Goal: Transaction & Acquisition: Purchase product/service

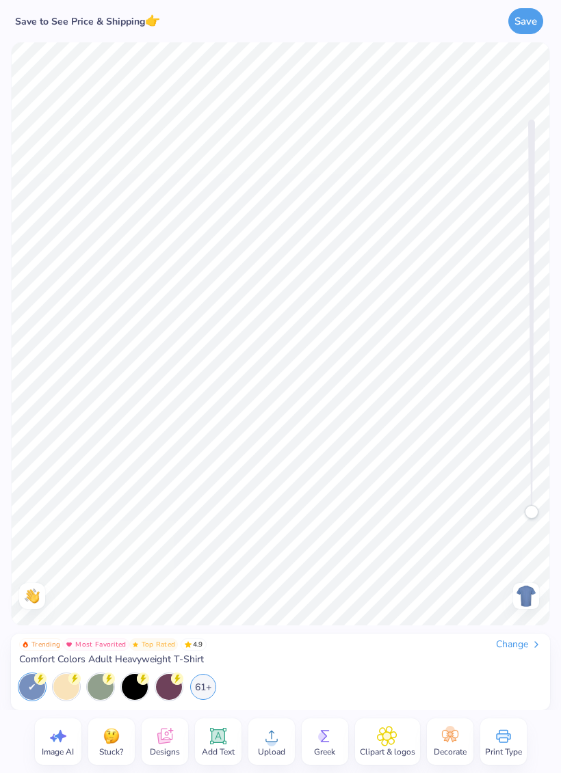
click at [200, 687] on div "61+" at bounding box center [203, 687] width 26 height 26
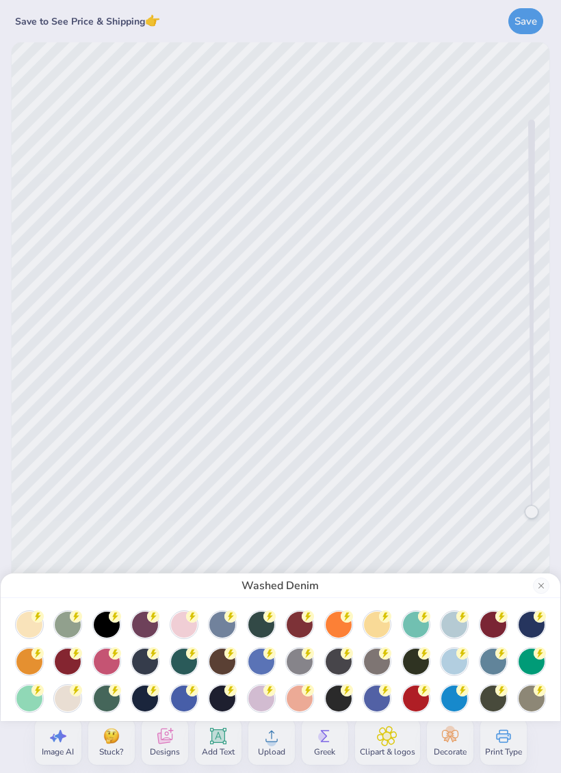
click at [409, 694] on div at bounding box center [416, 699] width 26 height 26
click at [535, 579] on button "Close" at bounding box center [541, 586] width 16 height 16
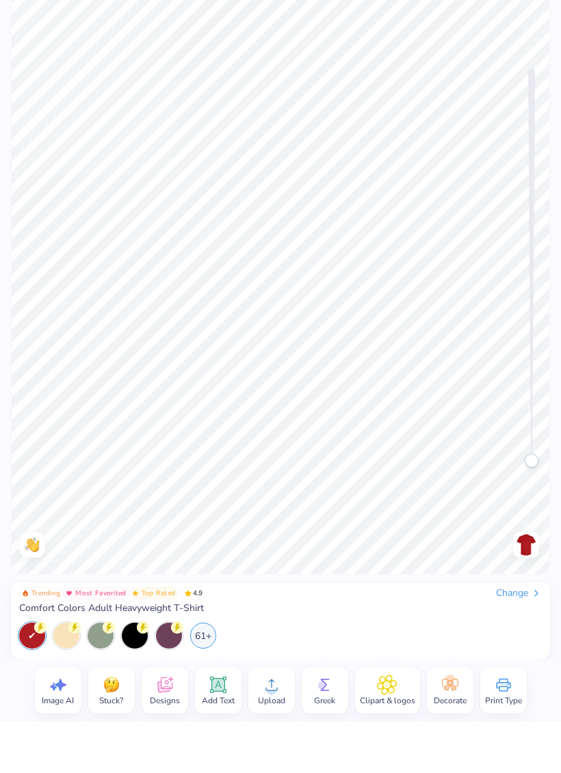
click at [157, 729] on icon at bounding box center [164, 737] width 15 height 16
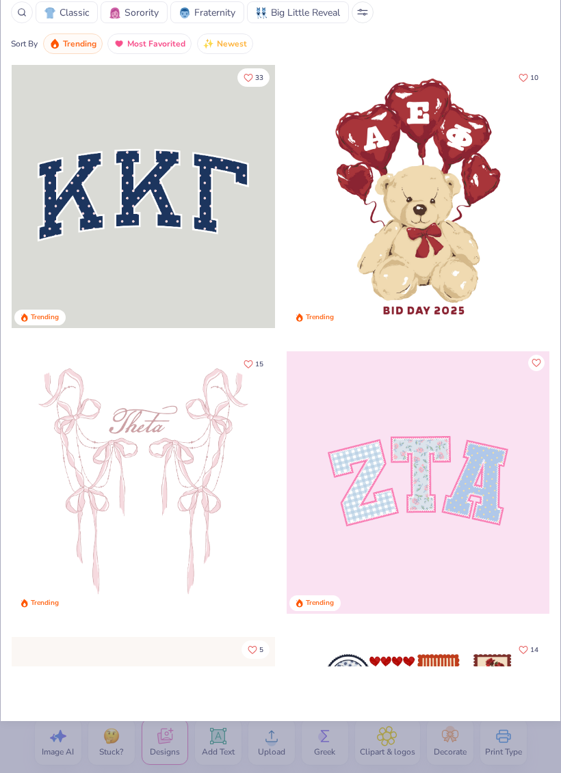
click at [508, 14] on div "Classic Sorority Fraternity Big Little Reveal" at bounding box center [280, 12] width 539 height 22
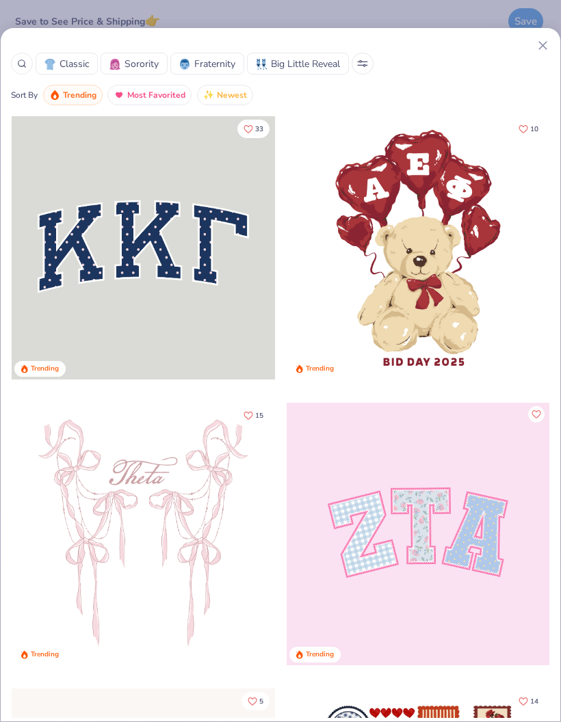
click at [553, 42] on div "Classic Sorority Fraternity Big Little Reveal Sort By Trending Most Favorited N…" at bounding box center [280, 71] width 559 height 67
click at [551, 34] on div "Classic Sorority Fraternity Big Little Reveal Sort By Trending Most Favorited N…" at bounding box center [280, 374] width 561 height 695
click at [546, 40] on icon at bounding box center [542, 45] width 14 height 14
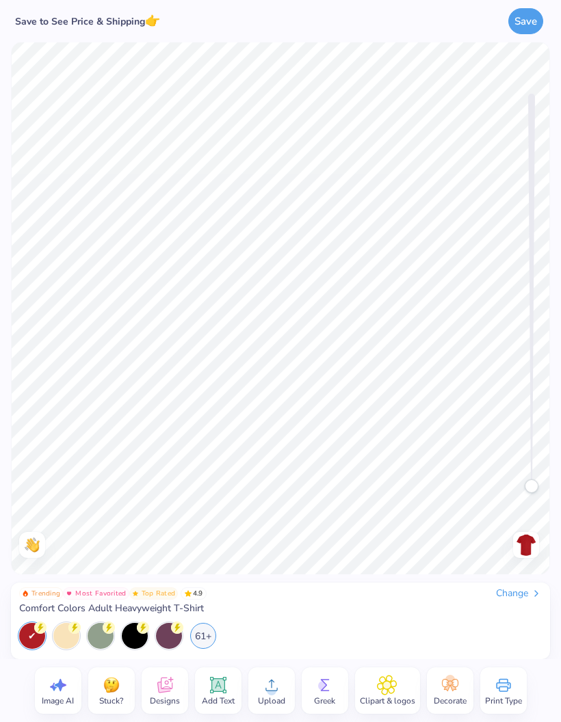
click at [264, 684] on icon at bounding box center [271, 685] width 21 height 21
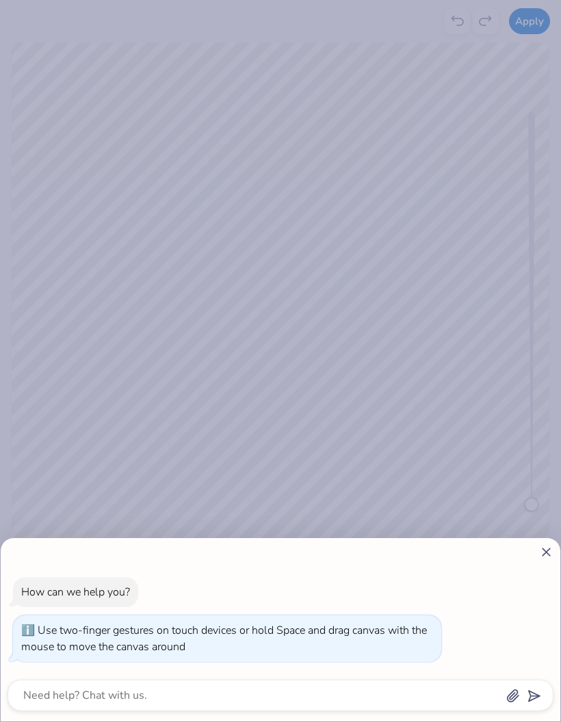
click at [531, 633] on div "How can we help you? Use two-finger gestures on touch devices or hold Space and…" at bounding box center [281, 619] width 546 height 107
click at [542, 558] on icon at bounding box center [546, 552] width 14 height 14
type textarea "x"
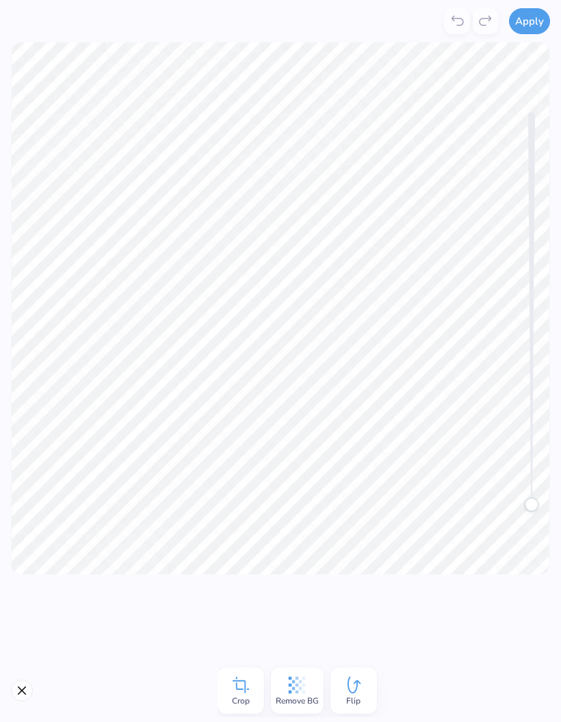
click at [533, 21] on button "Apply" at bounding box center [529, 21] width 41 height 26
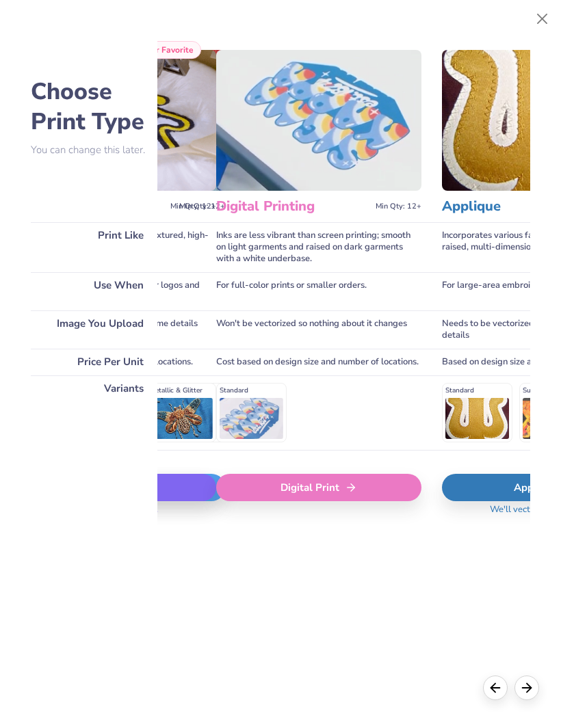
scroll to position [0, 413]
click at [358, 498] on div "Digital Print" at bounding box center [318, 487] width 205 height 27
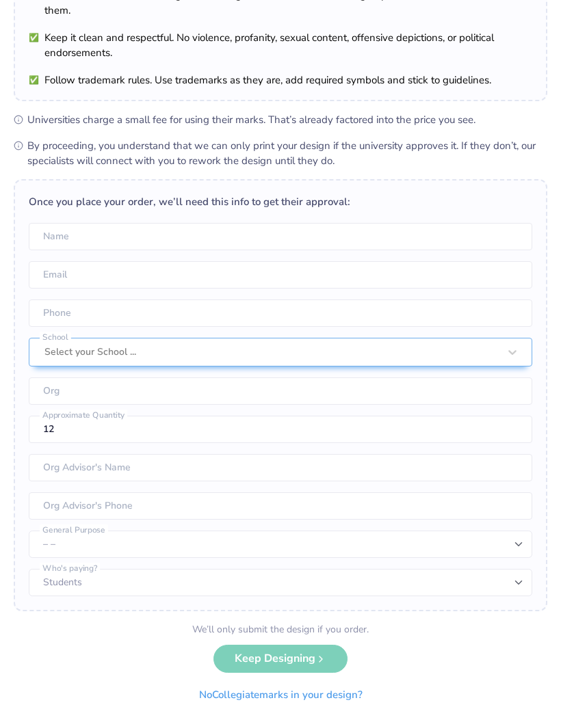
scroll to position [121, 0]
click at [297, 682] on button "No Collegiate marks in your design?" at bounding box center [280, 696] width 187 height 28
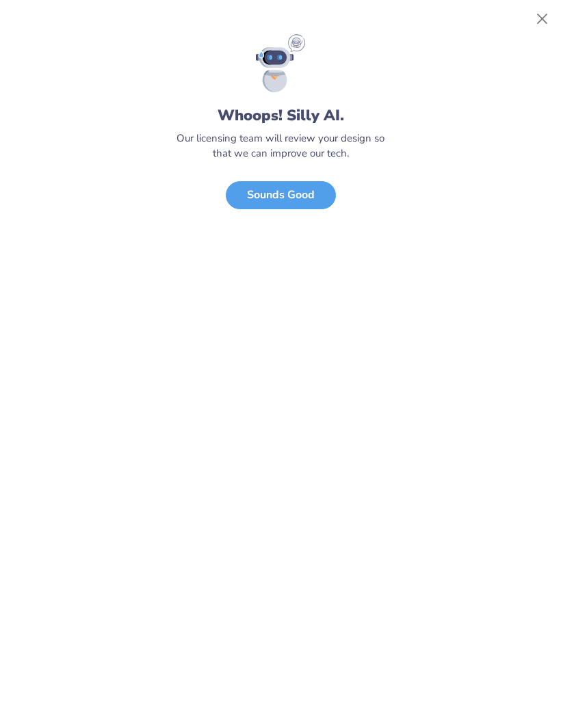
scroll to position [0, 0]
click at [295, 680] on div "Whoops! Silly AI. Our licensing team will review your design so that we can imp…" at bounding box center [280, 378] width 561 height 688
click at [313, 659] on div "Whoops! Silly AI. Our licensing team will review your design so that we can imp…" at bounding box center [280, 378] width 561 height 688
click at [546, 14] on button "Close" at bounding box center [542, 19] width 26 height 26
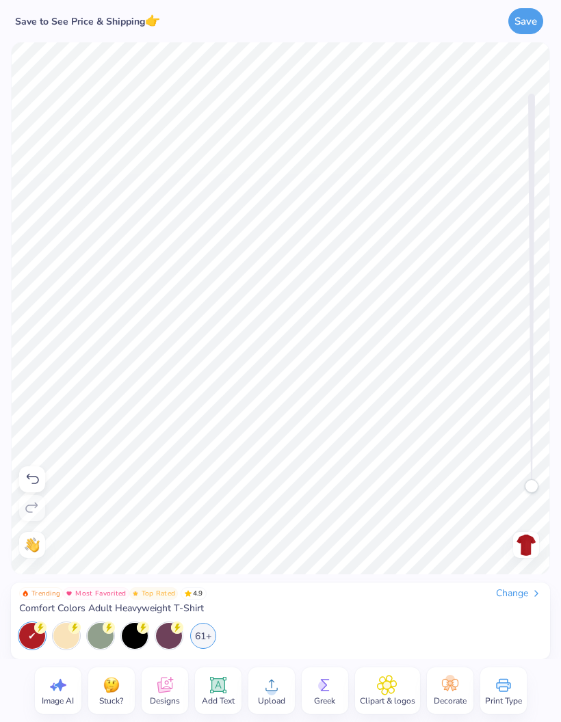
click at [523, 542] on img at bounding box center [526, 545] width 22 height 22
click at [269, 687] on circle at bounding box center [272, 691] width 10 height 10
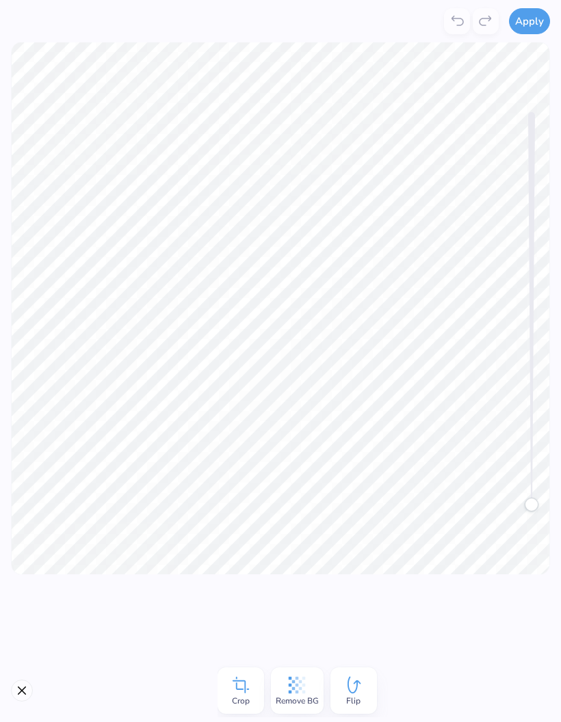
click at [537, 25] on button "Apply" at bounding box center [529, 21] width 41 height 26
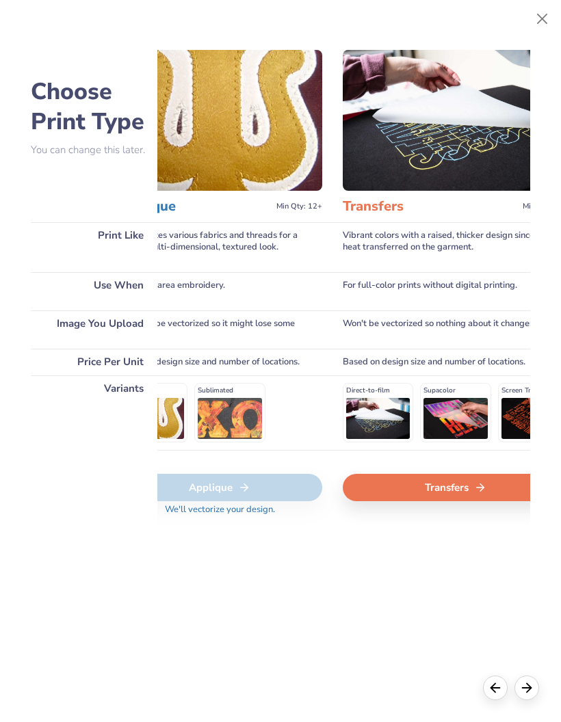
scroll to position [0, 708]
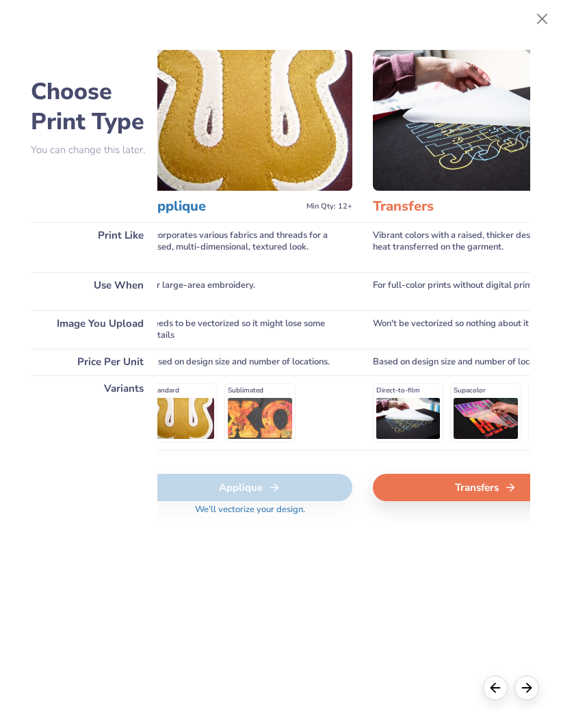
click at [291, 493] on div "Applique" at bounding box center [249, 487] width 205 height 27
click at [253, 501] on div "Applique" at bounding box center [249, 487] width 205 height 27
click at [545, 8] on button "Close" at bounding box center [542, 19] width 26 height 26
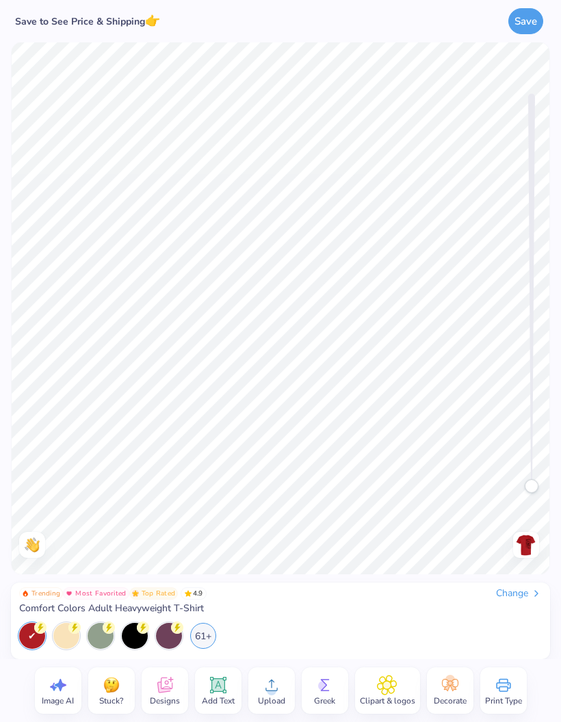
click at [259, 677] on div "Upload" at bounding box center [271, 690] width 47 height 47
click at [263, 698] on span "Upload" at bounding box center [271, 701] width 27 height 11
click at [275, 687] on icon at bounding box center [271, 685] width 21 height 21
click at [207, 629] on div "61+" at bounding box center [203, 636] width 26 height 26
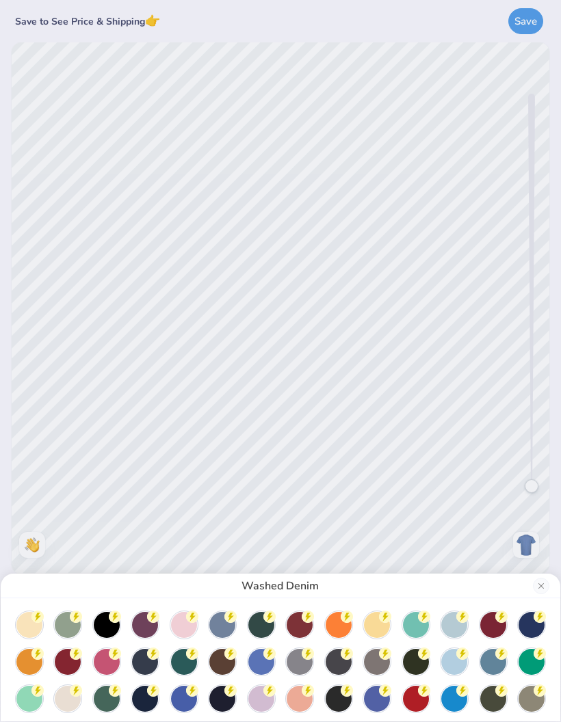
click at [416, 686] on div at bounding box center [416, 699] width 26 height 26
click at [448, 531] on div "Red" at bounding box center [280, 361] width 561 height 722
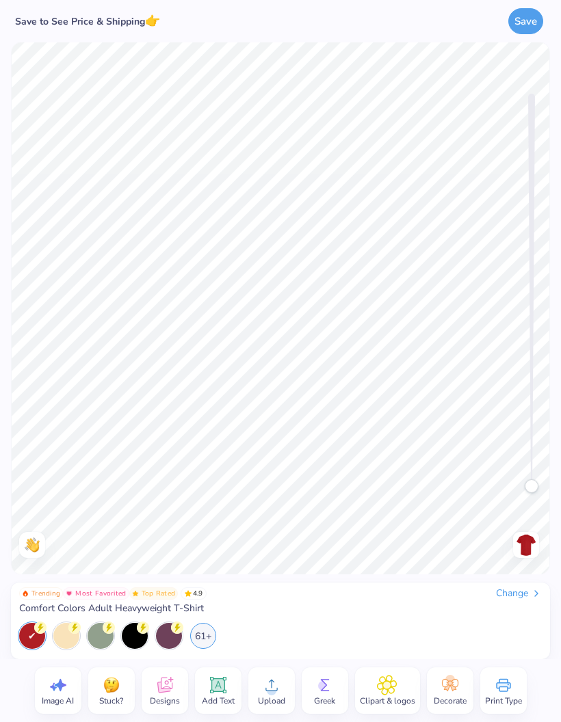
click at [268, 689] on circle at bounding box center [272, 691] width 10 height 10
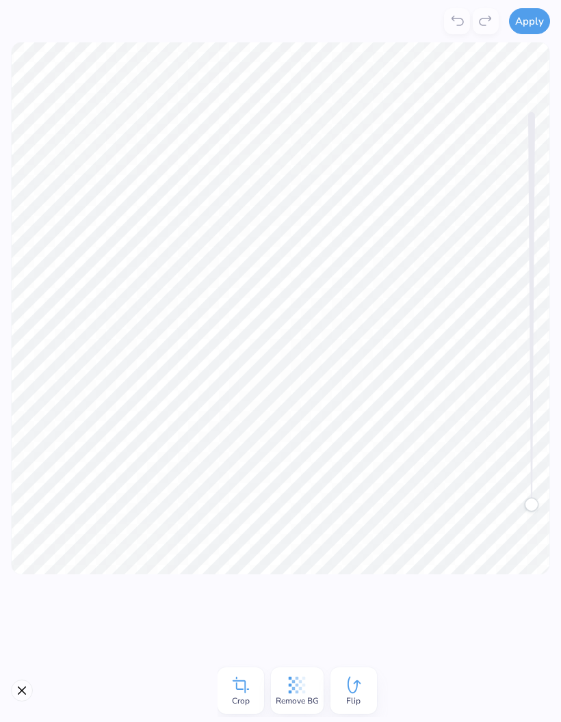
click at [518, 24] on button "Apply" at bounding box center [529, 21] width 41 height 26
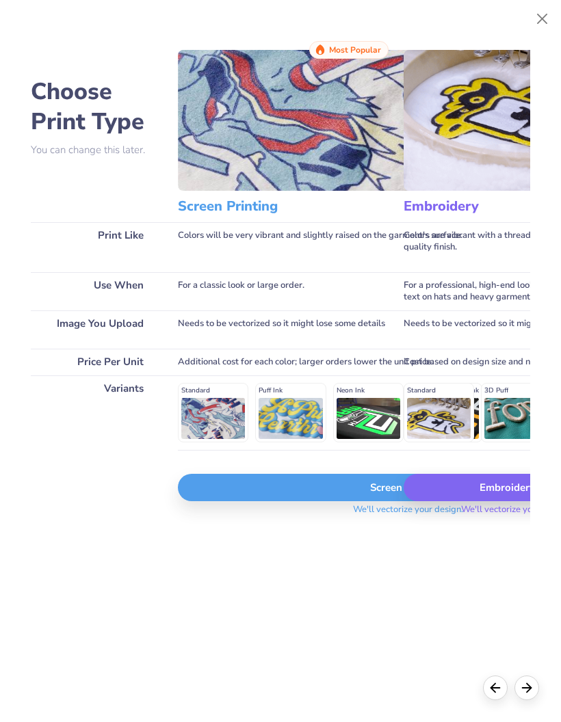
click at [368, 501] on div "Screen Print" at bounding box center [408, 487] width 460 height 27
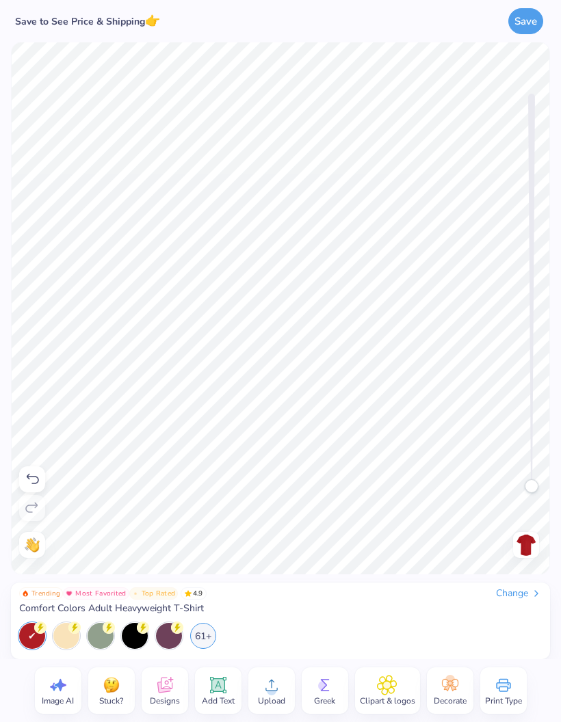
click at [514, 546] on div at bounding box center [526, 545] width 26 height 26
click at [269, 683] on icon at bounding box center [271, 685] width 21 height 21
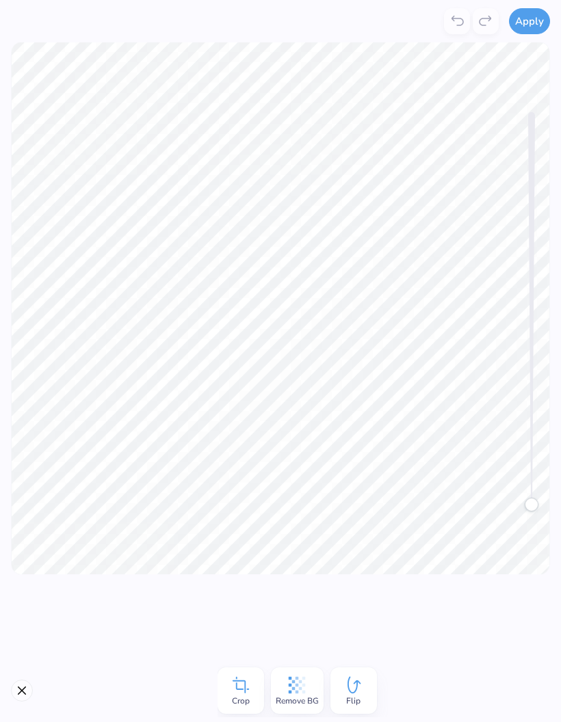
click at [530, 23] on button "Apply" at bounding box center [529, 21] width 41 height 26
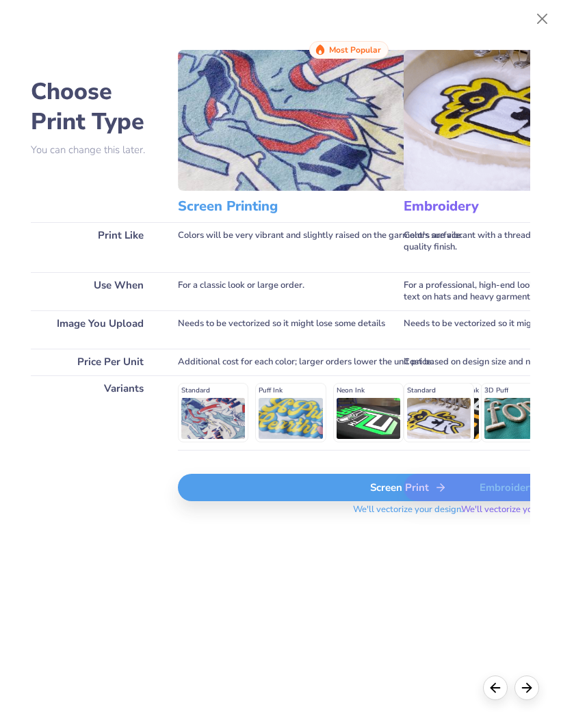
click at [324, 495] on div "Screen Print" at bounding box center [408, 487] width 460 height 27
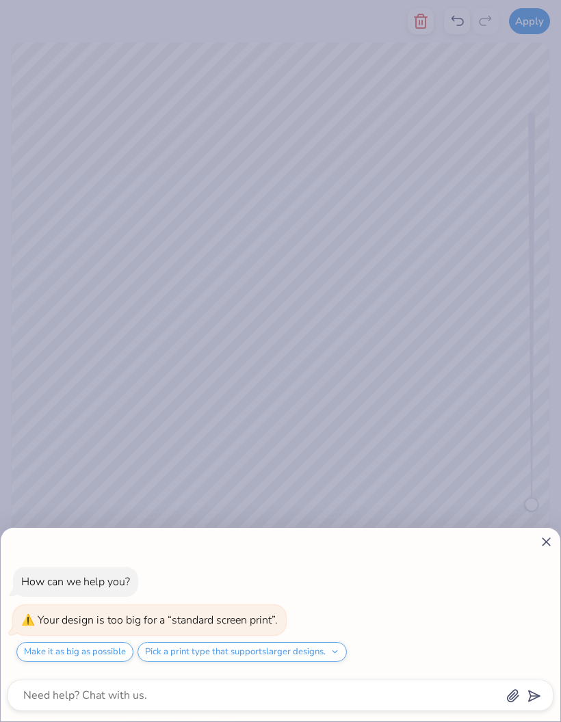
click at [541, 536] on icon at bounding box center [546, 542] width 14 height 14
type textarea "x"
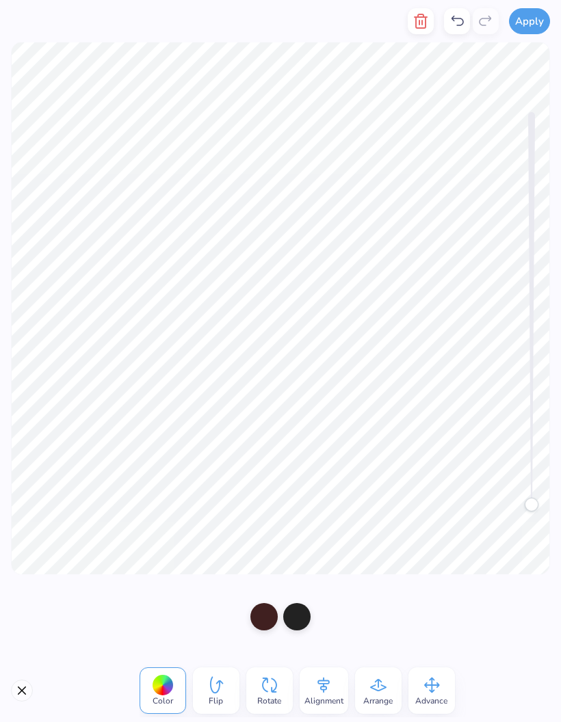
click at [542, 8] on button "Apply" at bounding box center [529, 21] width 41 height 26
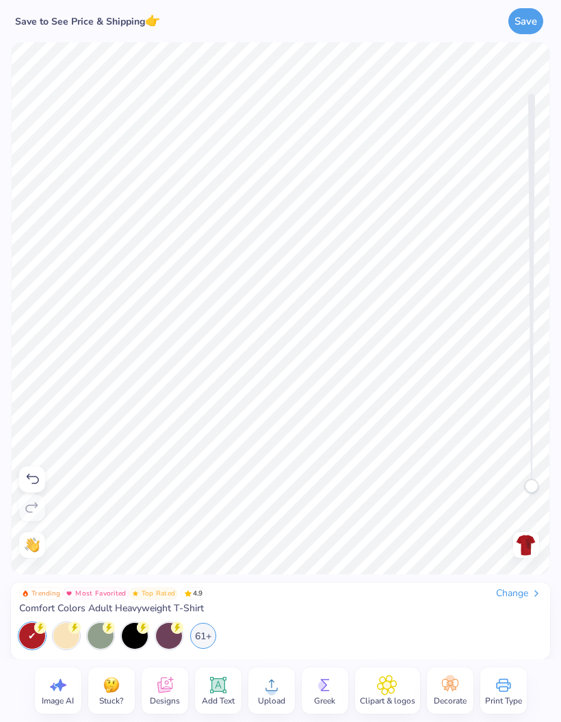
click at [528, 553] on img at bounding box center [526, 545] width 22 height 22
click at [531, 541] on img at bounding box center [526, 545] width 22 height 22
click at [526, 543] on img at bounding box center [526, 545] width 22 height 22
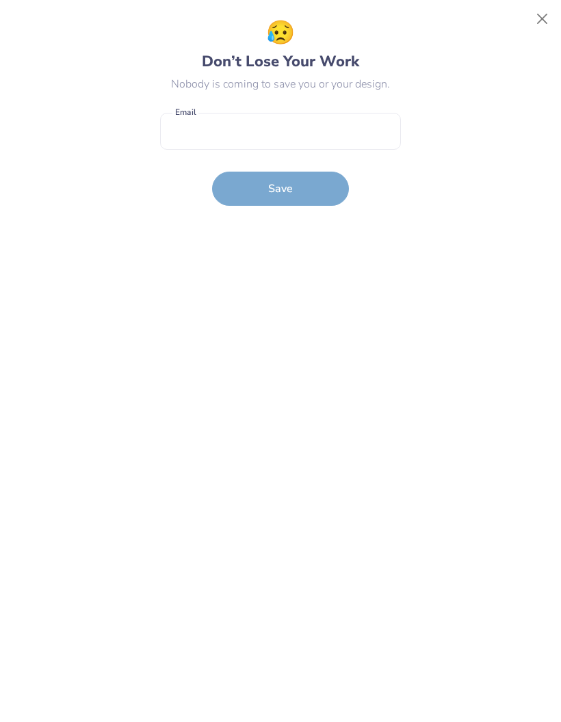
click at [529, 17] on button "Close" at bounding box center [542, 19] width 26 height 26
